Goal: Obtain resource: Download file/media

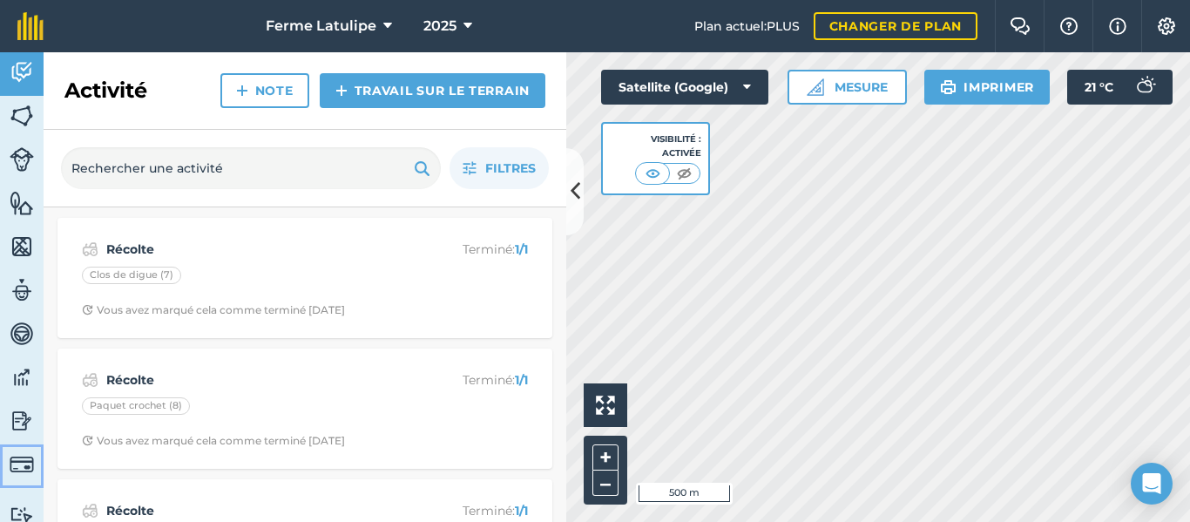
click at [19, 444] on link "Facturation" at bounding box center [22, 466] width 44 height 44
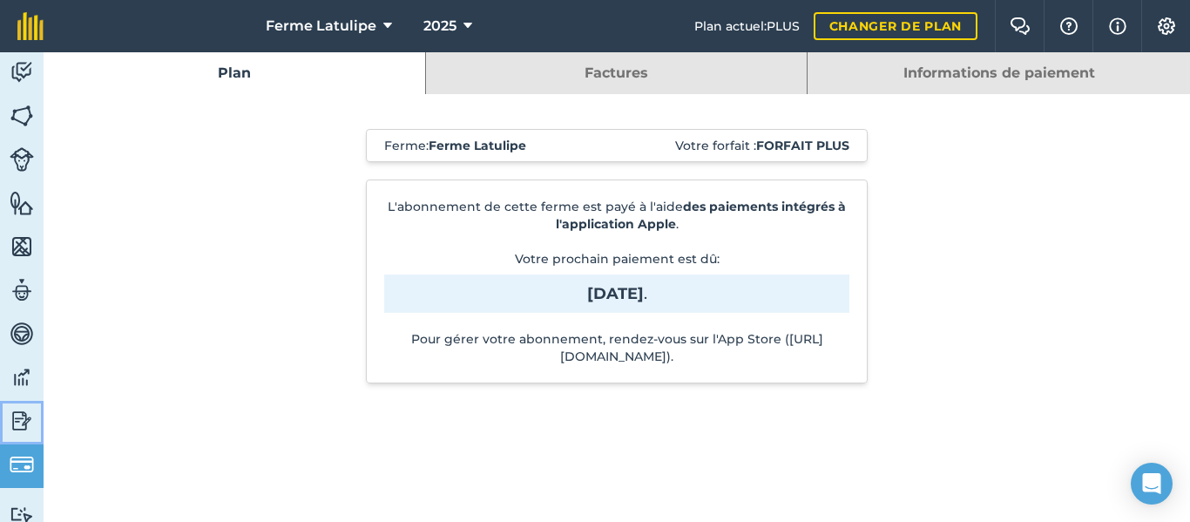
click at [18, 429] on img at bounding box center [22, 421] width 24 height 26
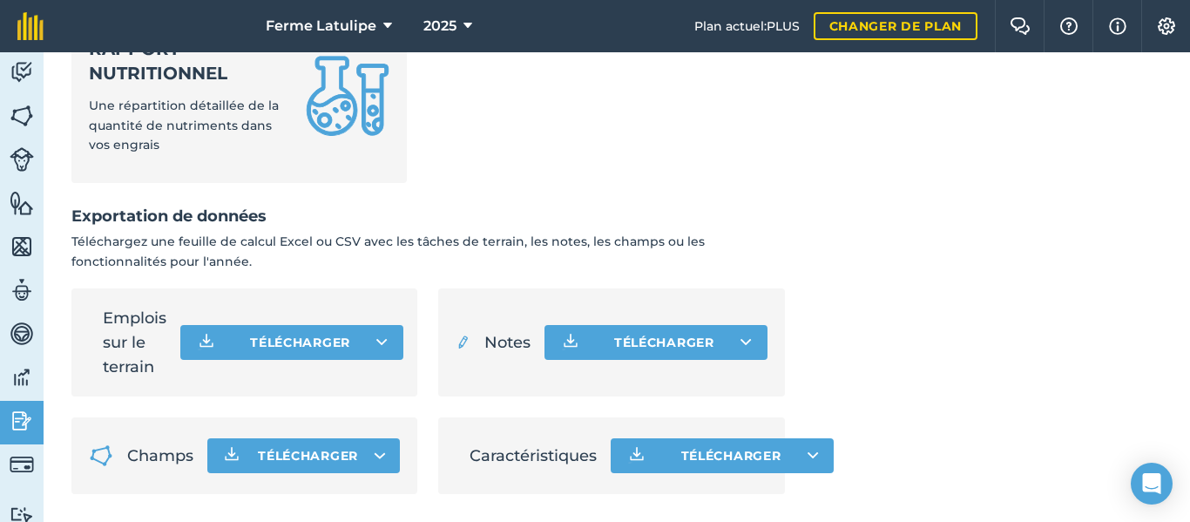
scroll to position [941, 0]
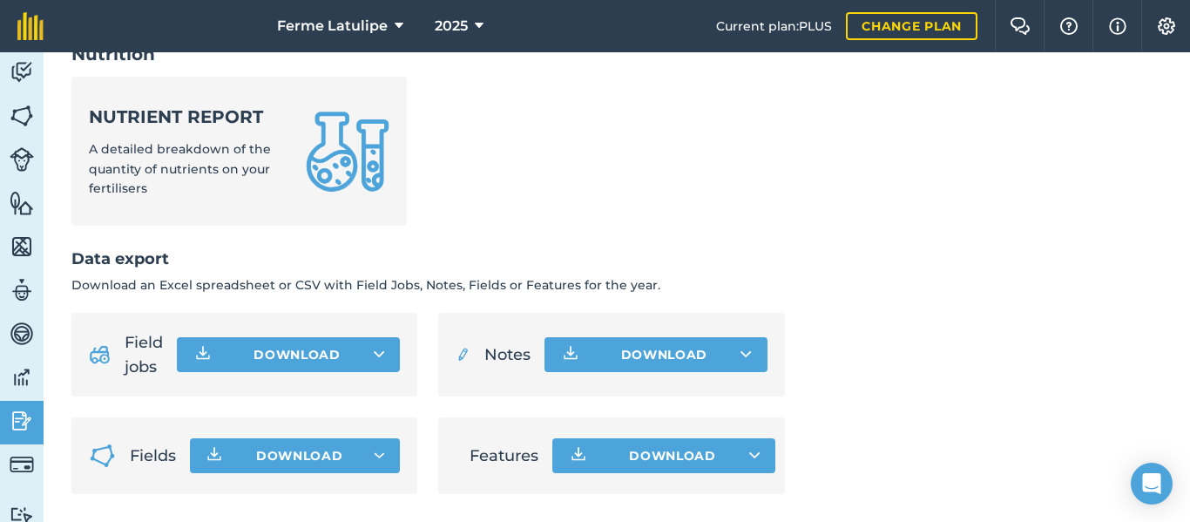
click at [305, 355] on button "Download" at bounding box center [288, 354] width 223 height 35
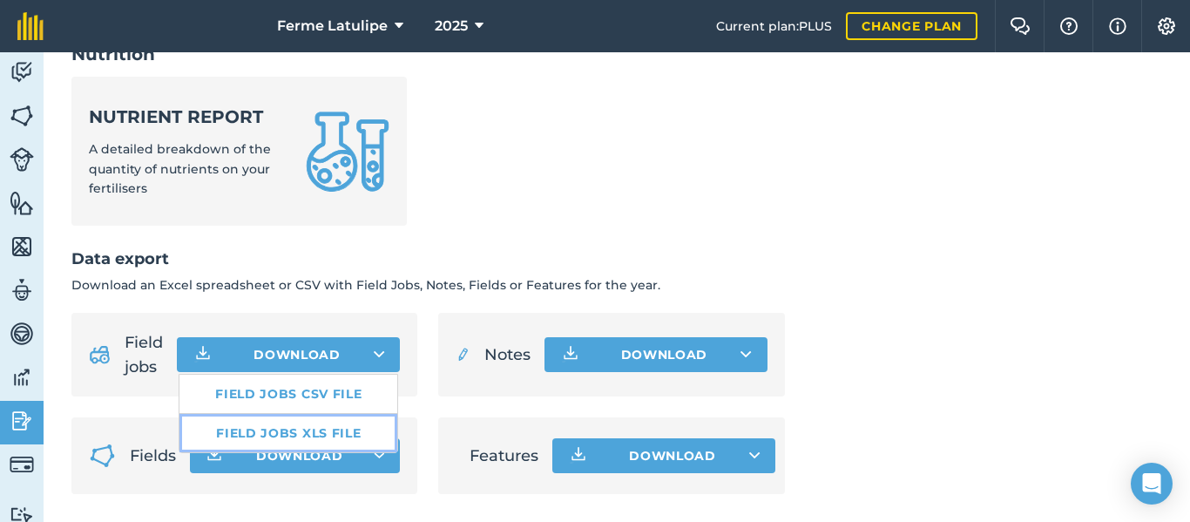
click at [313, 436] on link "Field jobs XLS file" at bounding box center [288, 433] width 218 height 38
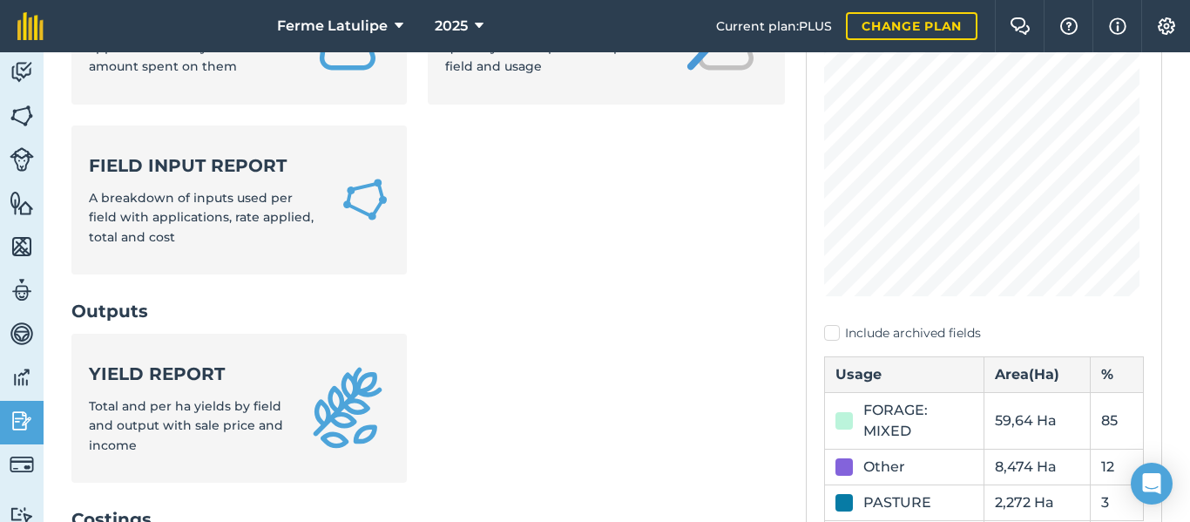
scroll to position [244, 0]
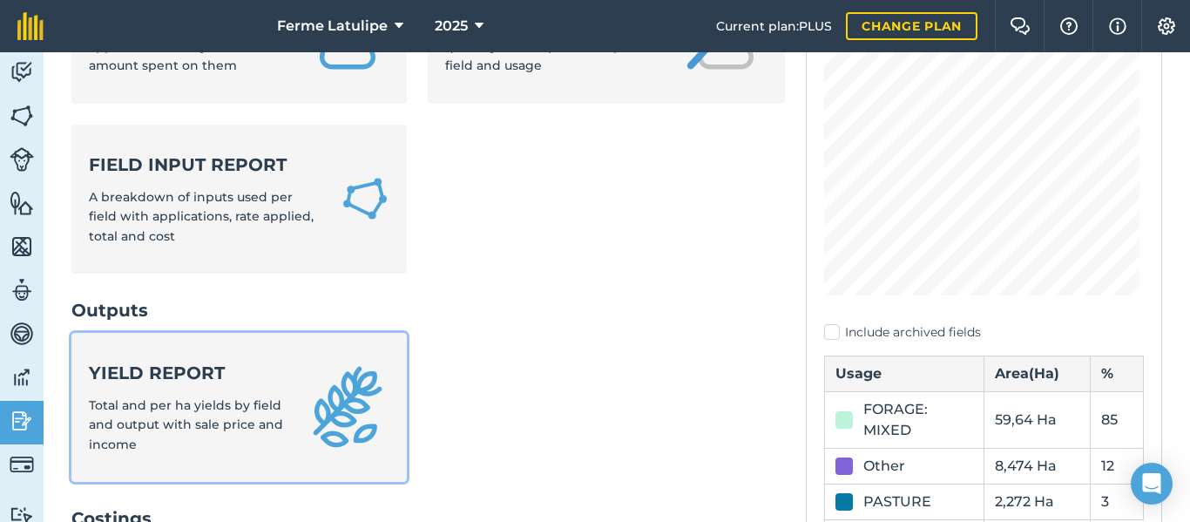
click at [281, 396] on link "Yield report Total and per ha yields by field and output with sale price and in…" at bounding box center [238, 407] width 335 height 149
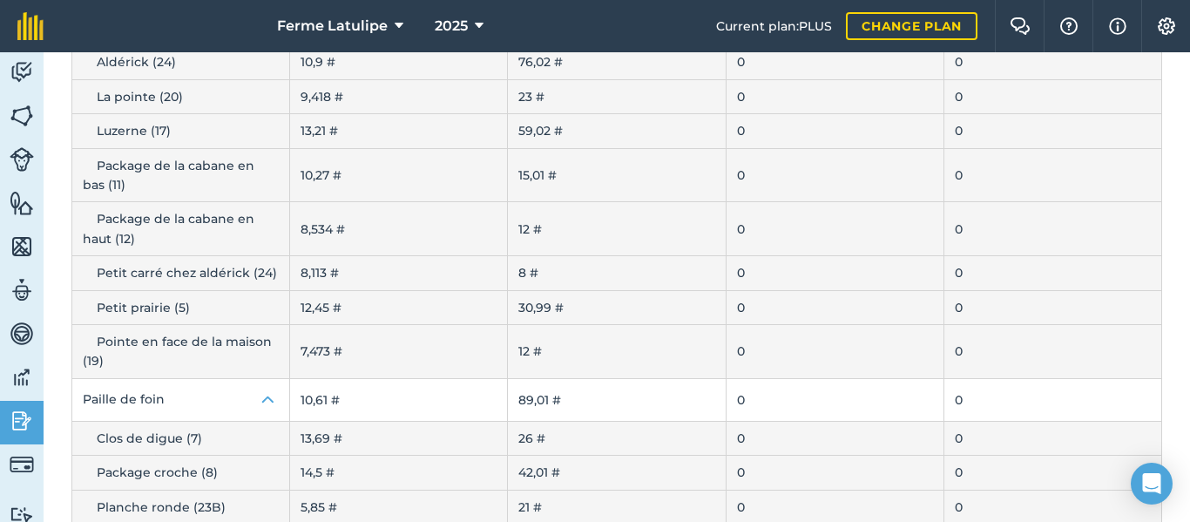
scroll to position [1158, 0]
